Goal: Task Accomplishment & Management: Use online tool/utility

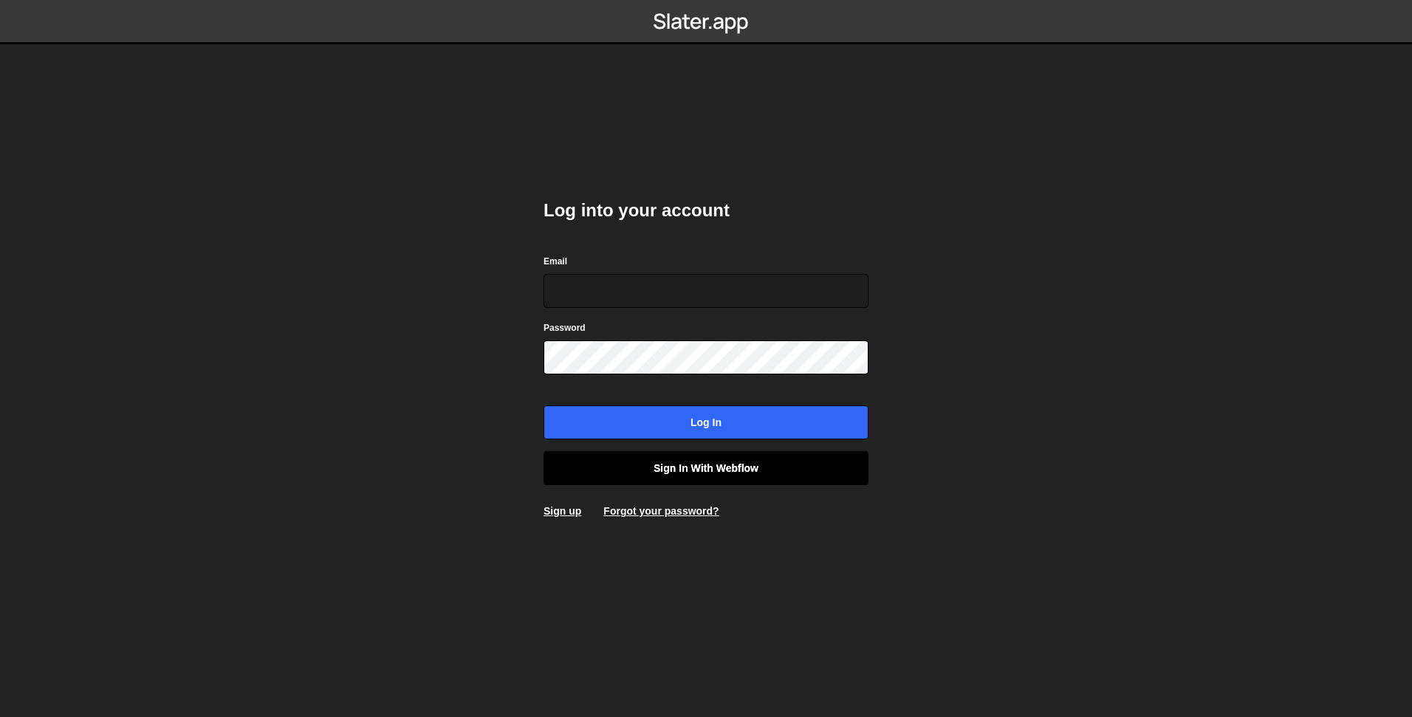
click at [742, 470] on link "Sign in with Webflow" at bounding box center [705, 468] width 325 height 34
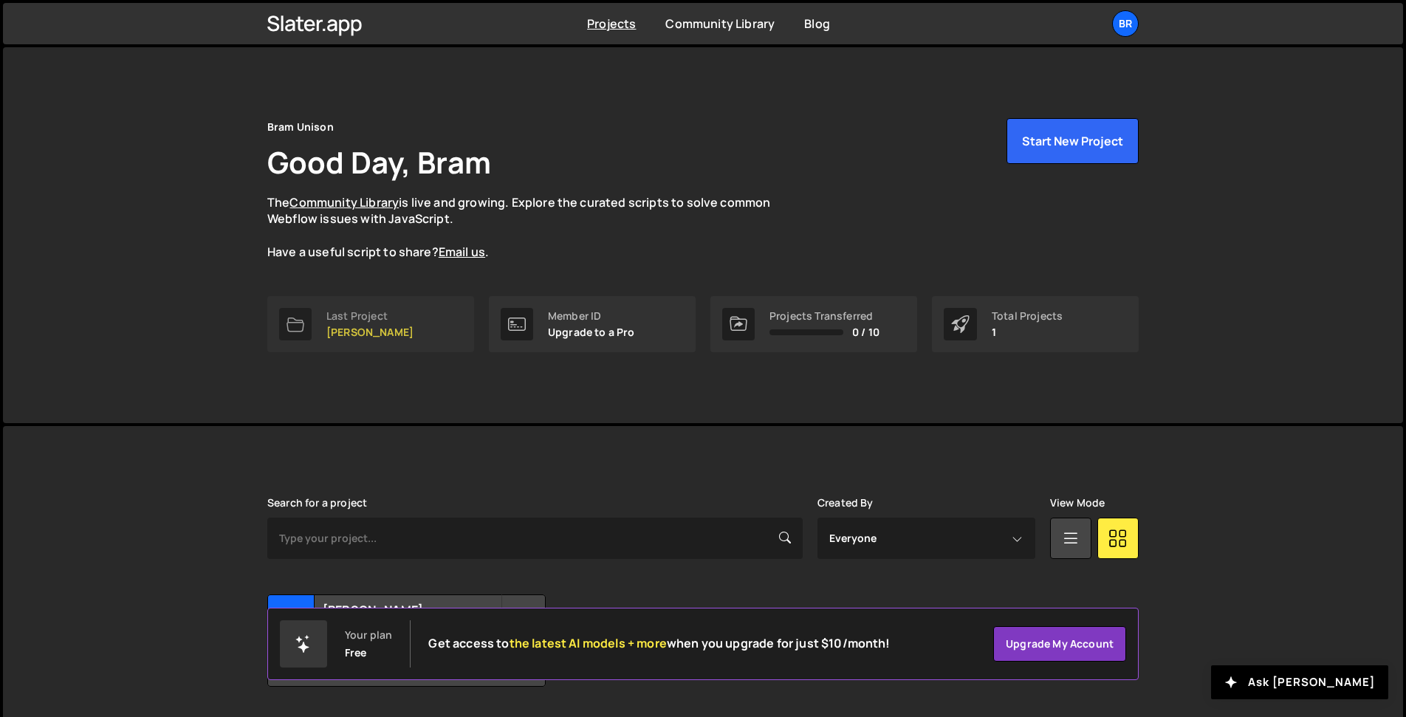
click at [374, 326] on p "[PERSON_NAME]" at bounding box center [369, 332] width 87 height 12
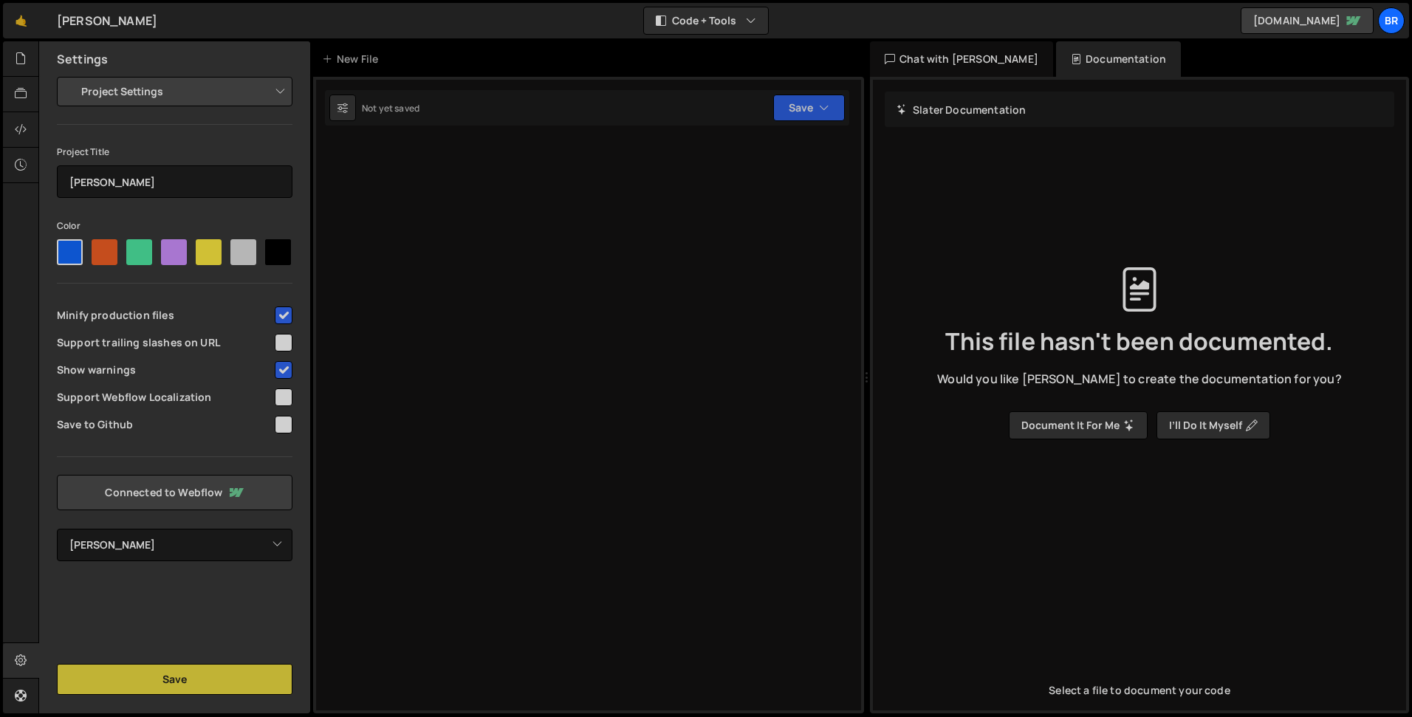
select select "6877a5fd9982c08c94c7e9da"
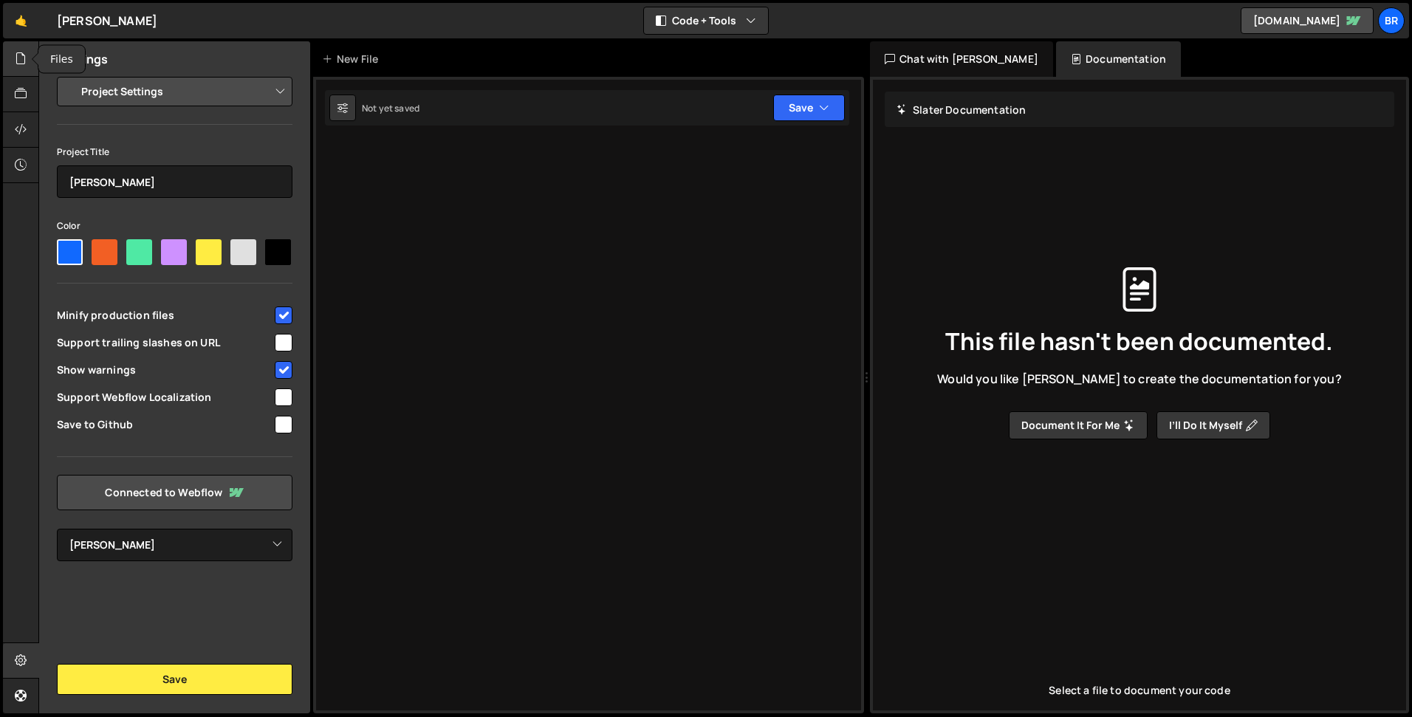
click at [18, 59] on icon at bounding box center [21, 58] width 12 height 16
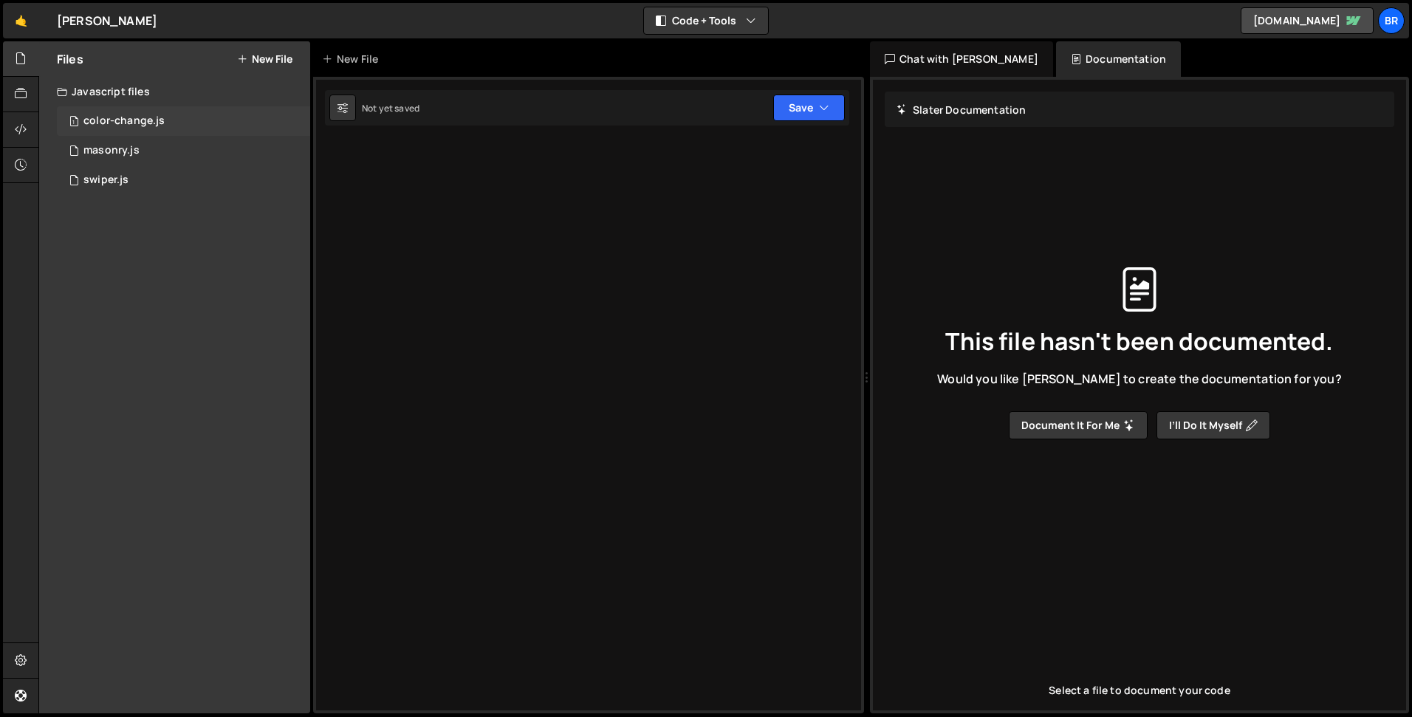
click at [113, 117] on div "color-change.js" at bounding box center [123, 120] width 81 height 13
click at [125, 151] on div "masonry.js" at bounding box center [111, 150] width 56 height 13
click at [124, 186] on div "swiper.js" at bounding box center [105, 179] width 45 height 13
click at [295, 182] on icon at bounding box center [295, 180] width 10 height 14
type input "swiper"
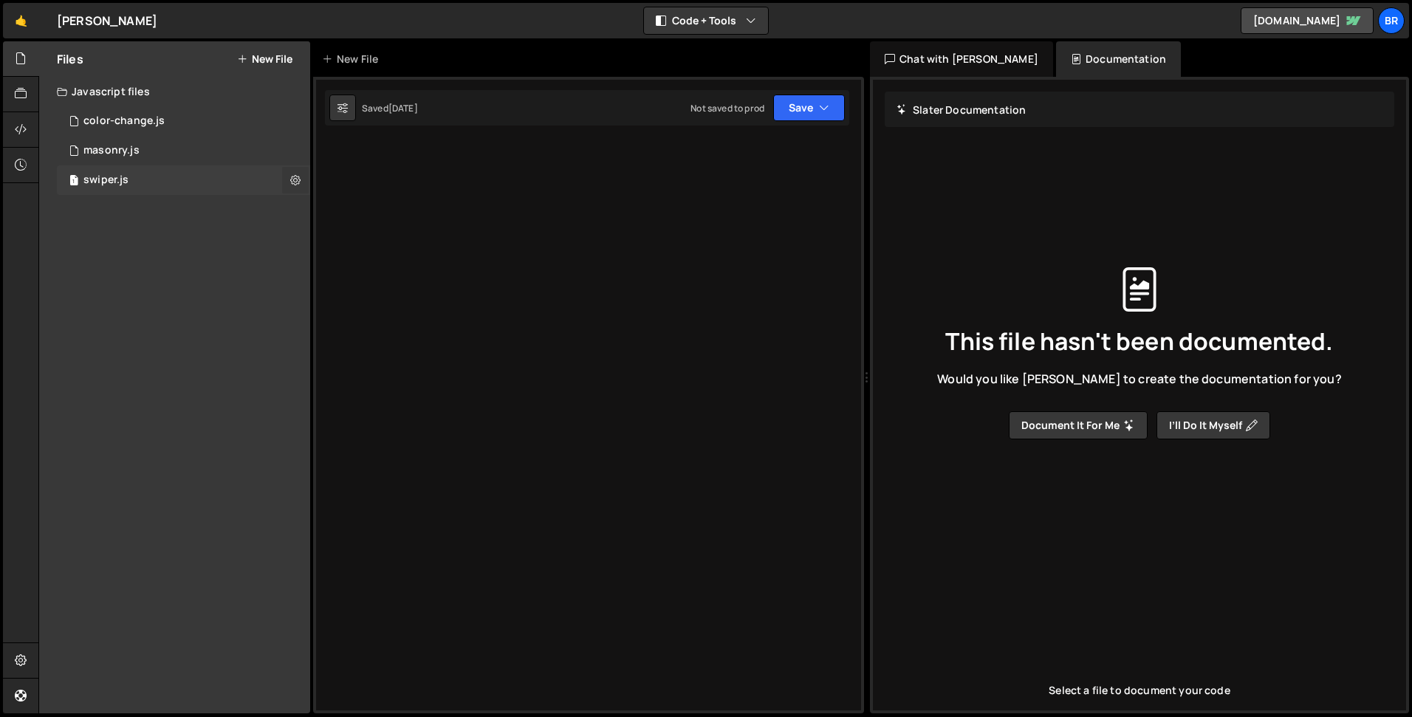
radio input "true"
checkbox input "true"
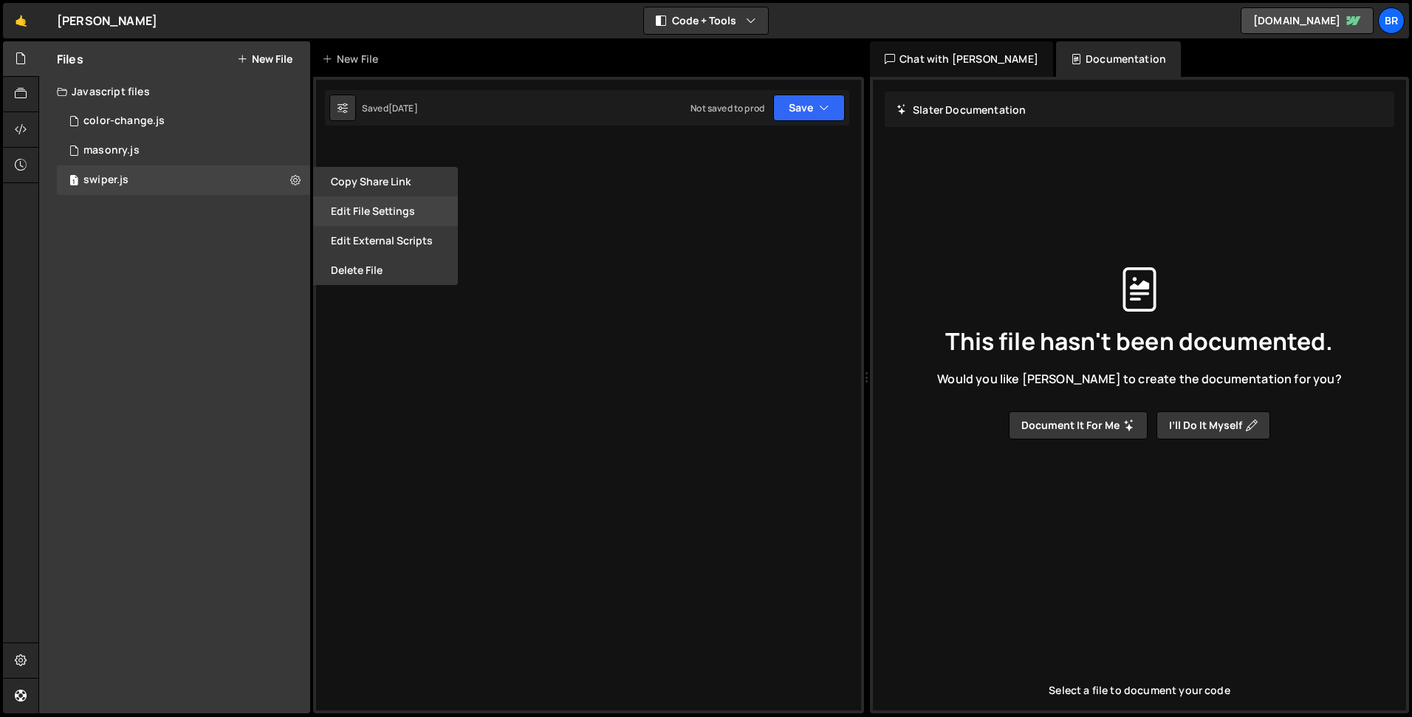
click at [386, 210] on button "Edit File Settings" at bounding box center [385, 211] width 145 height 30
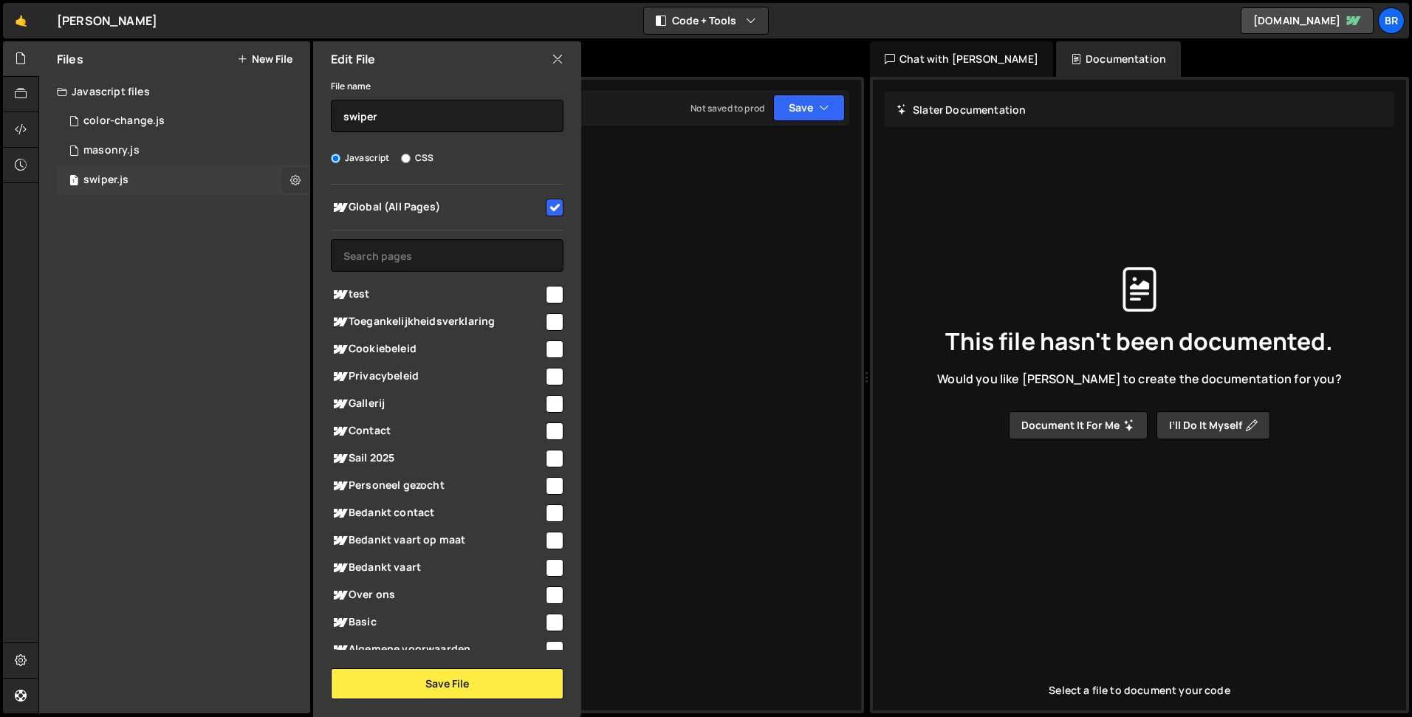
click at [289, 173] on button at bounding box center [295, 180] width 27 height 27
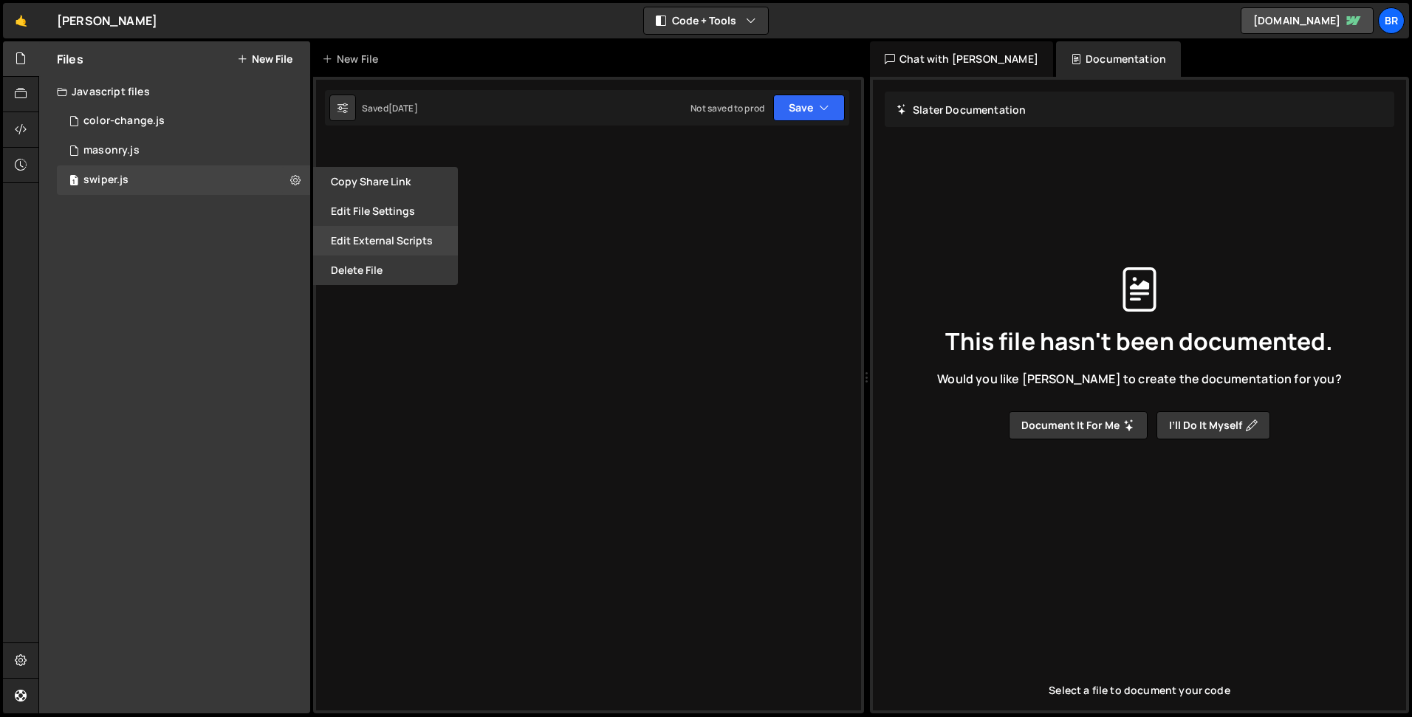
click at [408, 243] on button "Edit External Scripts" at bounding box center [385, 241] width 145 height 30
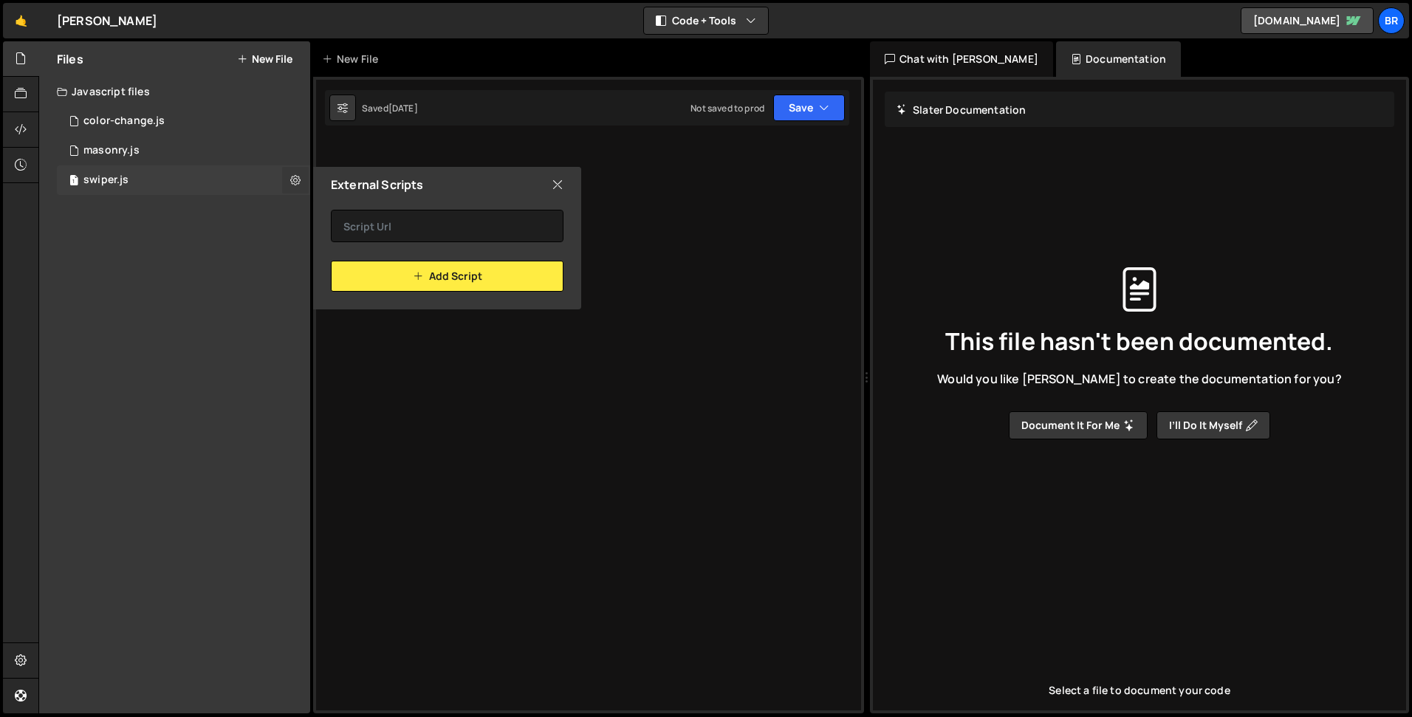
click at [301, 179] on button at bounding box center [295, 180] width 27 height 27
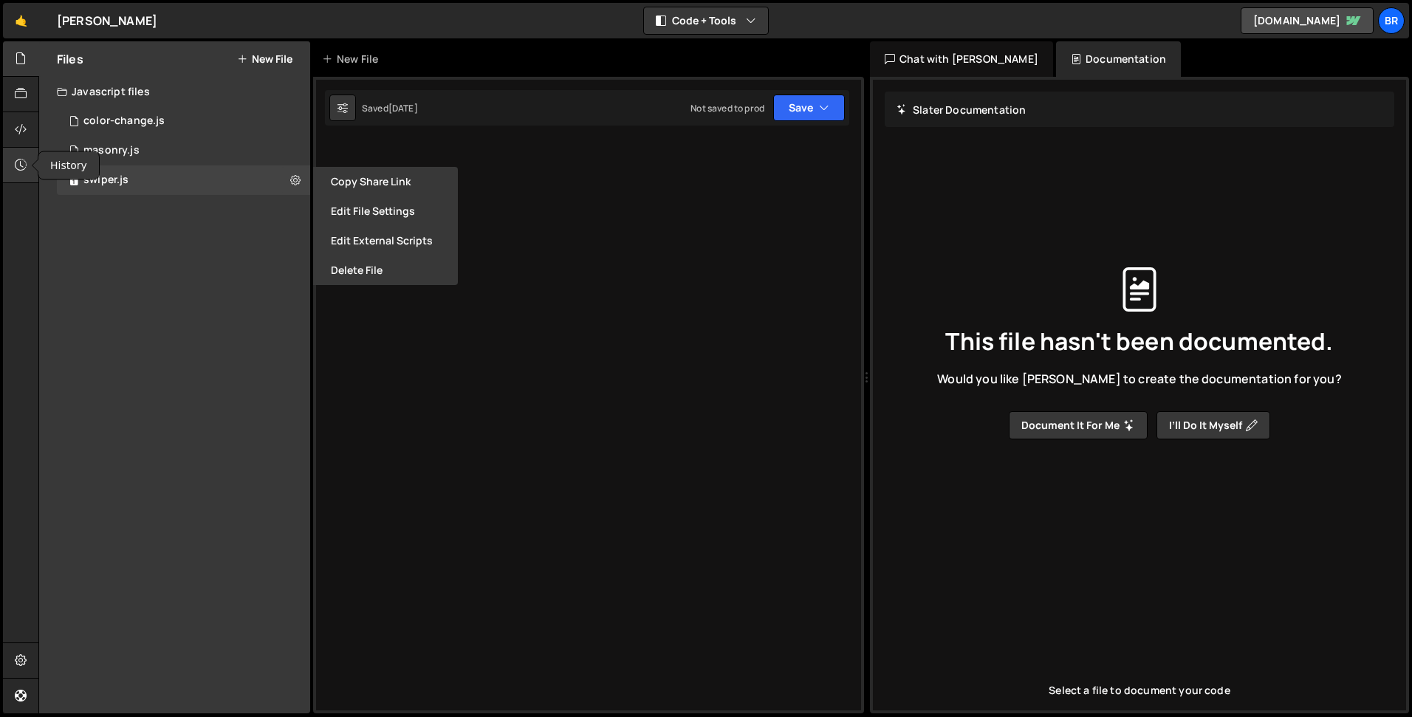
click at [18, 165] on icon at bounding box center [21, 165] width 12 height 16
